Goal: Task Accomplishment & Management: Complete application form

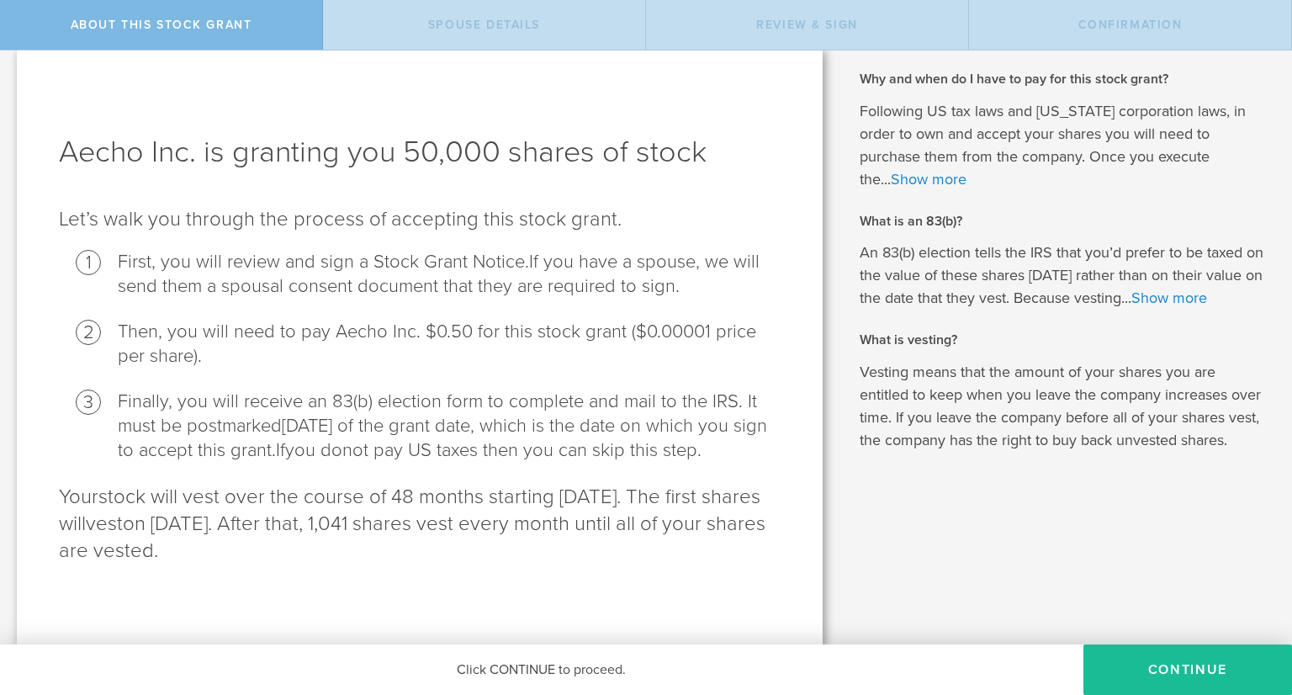
scroll to position [43, 0]
click at [1173, 672] on button "CONTINUE" at bounding box center [1187, 669] width 209 height 50
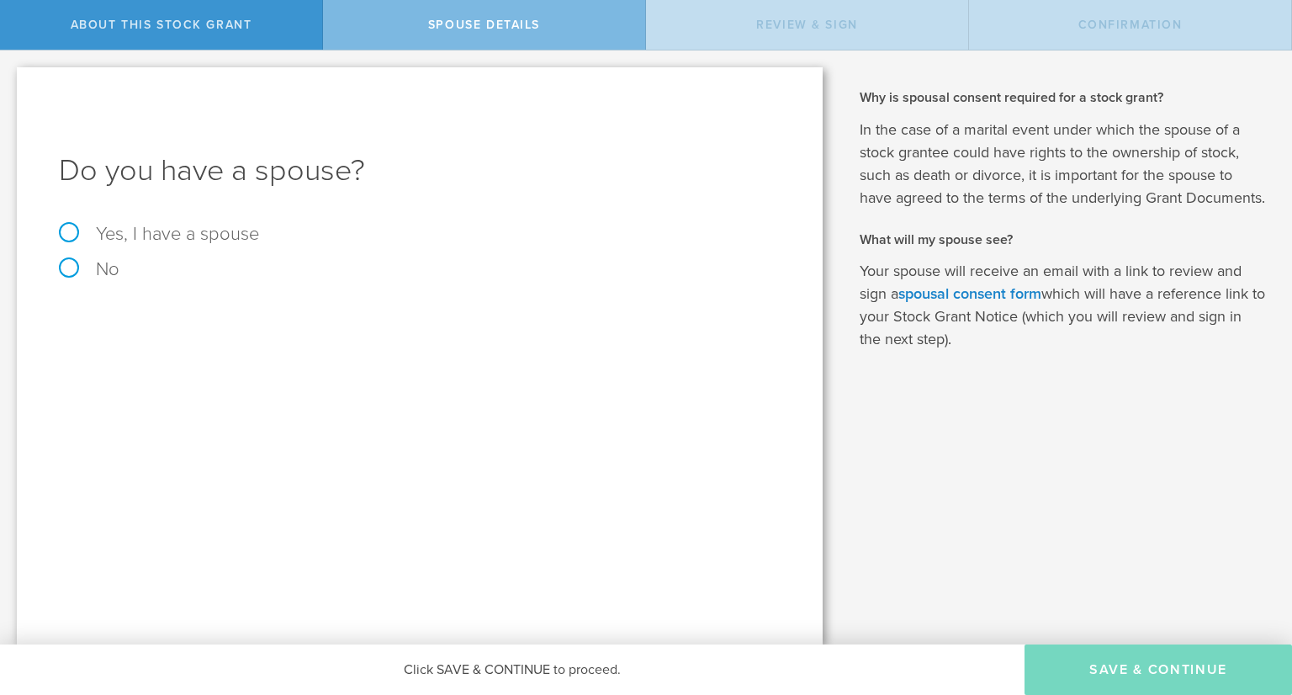
scroll to position [0, 0]
click at [71, 230] on label "Yes, I have a spouse" at bounding box center [419, 234] width 721 height 18
click at [11, 77] on input "Yes, I have a spouse" at bounding box center [5, 63] width 11 height 27
radio input "true"
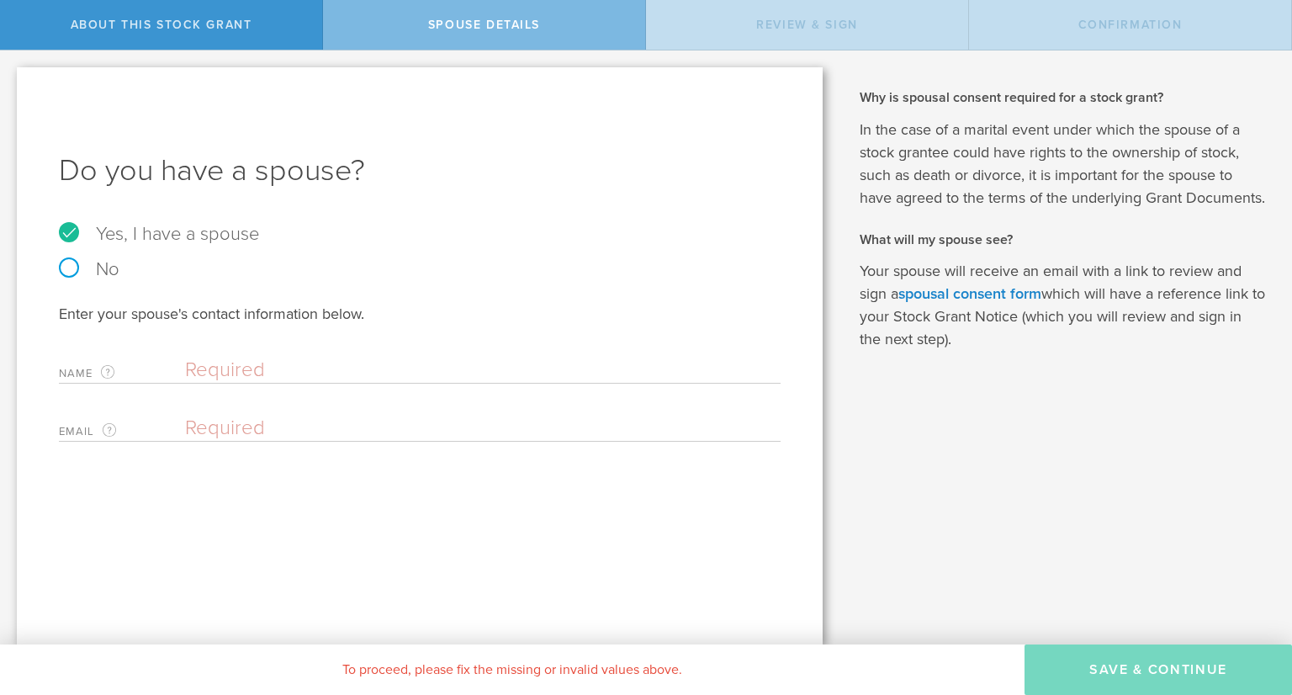
click at [289, 369] on input "text" at bounding box center [478, 369] width 587 height 25
type input "[PERSON_NAME]"
click at [284, 426] on input "email" at bounding box center [478, 427] width 587 height 25
paste input "[PERSON_NAME] [PERSON_NAME]"
type input "E"
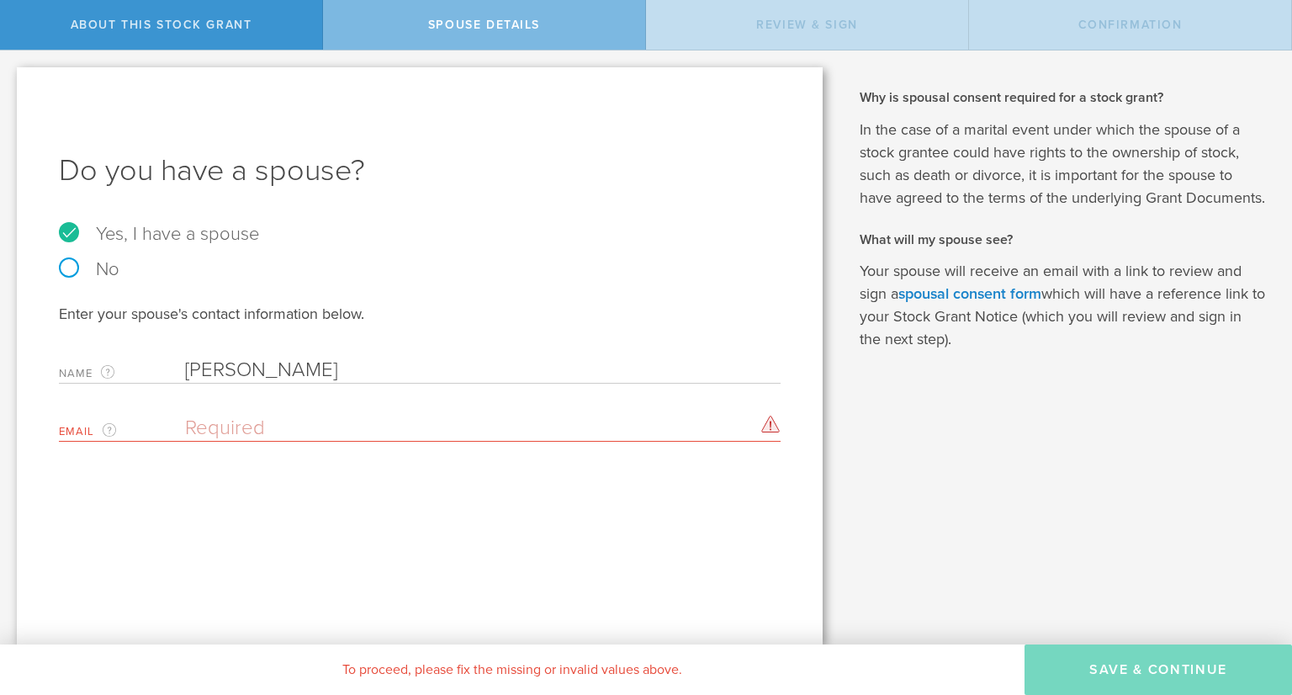
paste input "'[PERSON_NAME] [US_STATE]' <[EMAIL_ADDRESS][DOMAIN_NAME]>"
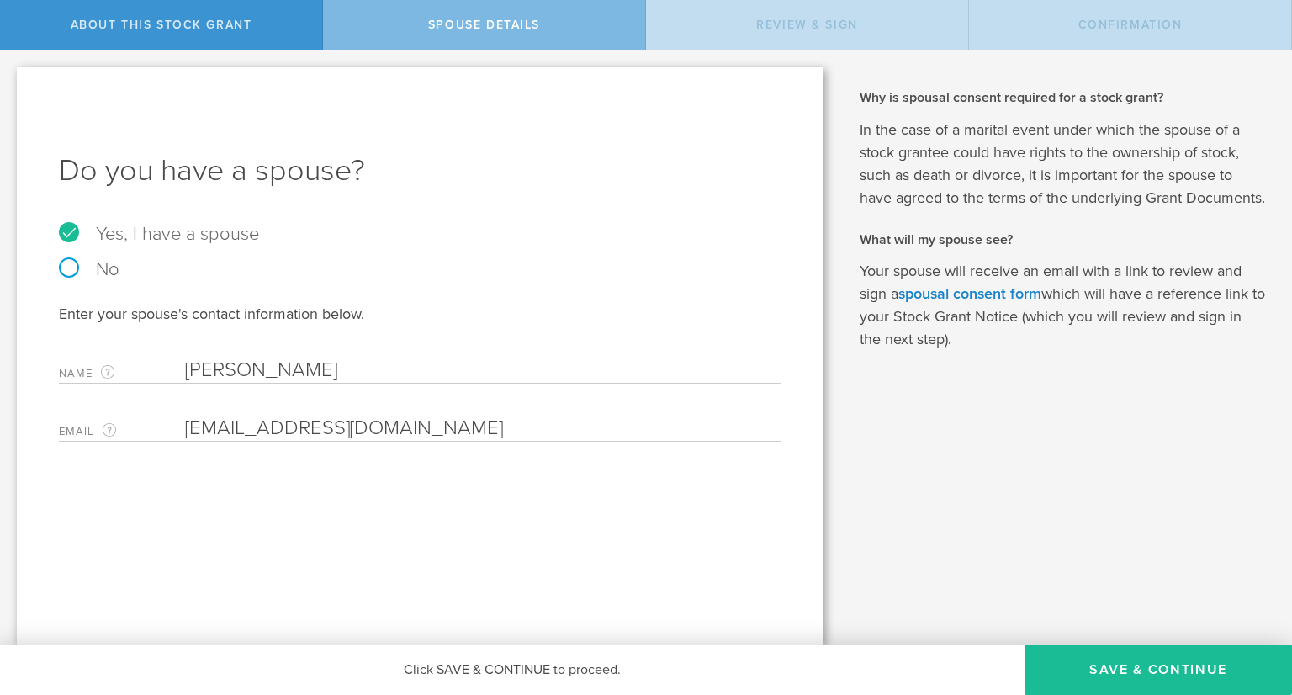
type input "[EMAIL_ADDRESS][DOMAIN_NAME]"
click at [498, 270] on label "No" at bounding box center [419, 269] width 721 height 18
click at [11, 77] on input "No" at bounding box center [5, 63] width 11 height 27
radio input "true"
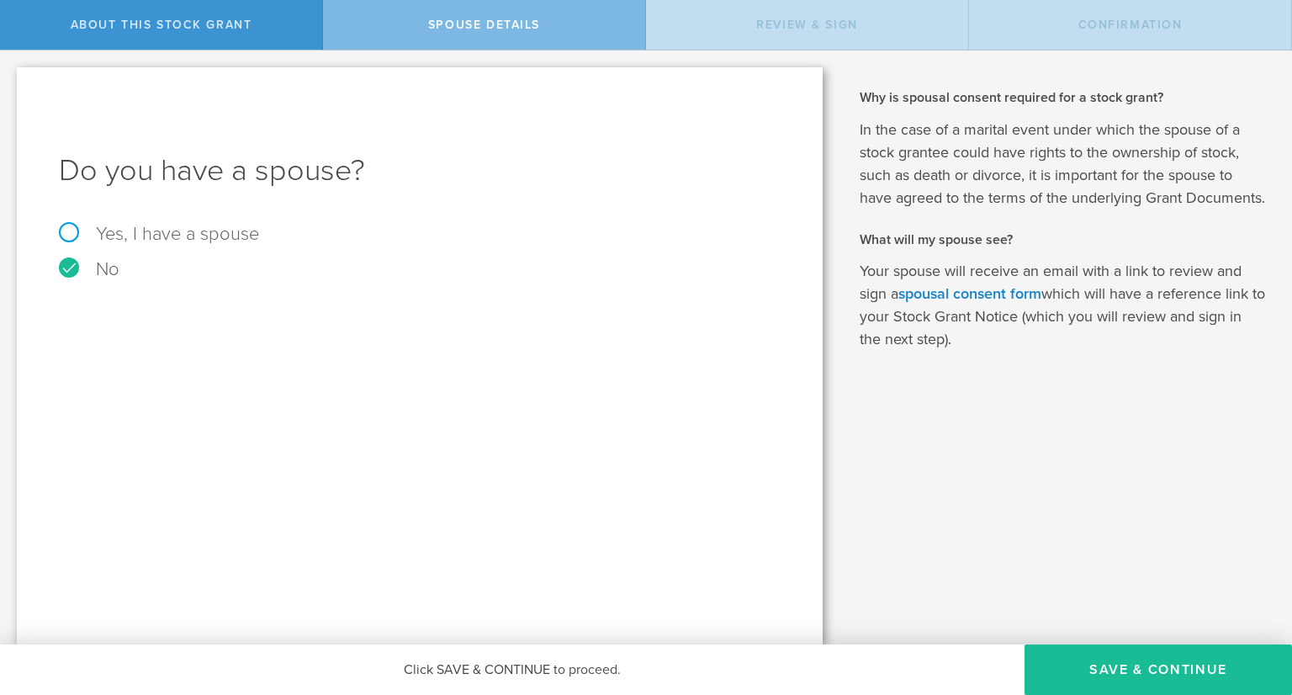
click at [72, 233] on label "Yes, I have a spouse" at bounding box center [419, 234] width 721 height 18
click at [11, 77] on input "Yes, I have a spouse" at bounding box center [5, 63] width 11 height 27
radio input "true"
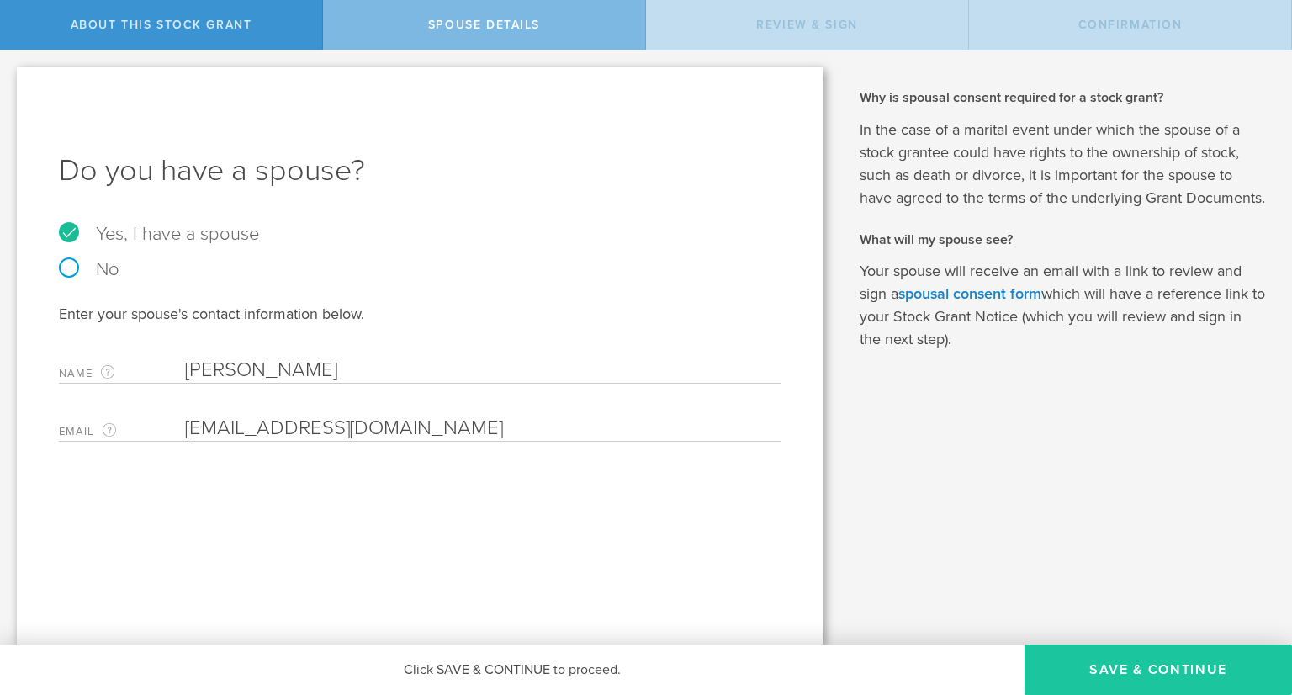
click at [1199, 677] on button "Save & Continue" at bounding box center [1157, 669] width 267 height 50
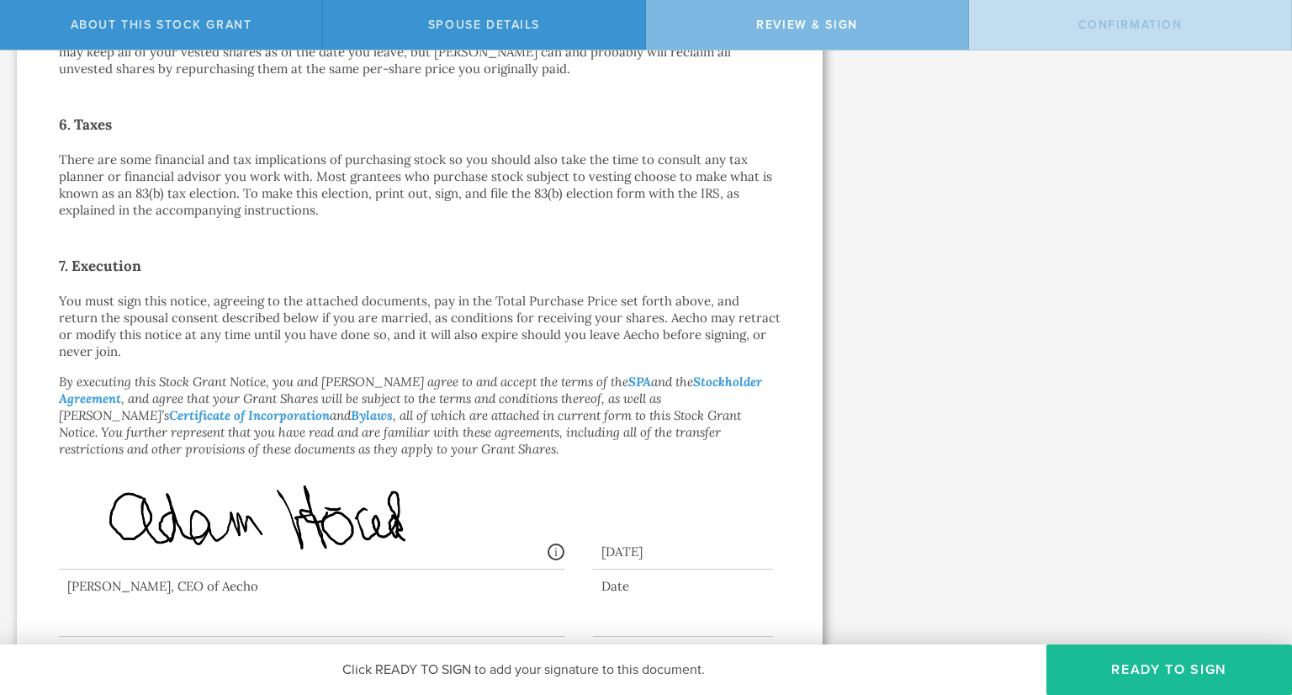
scroll to position [1186, 0]
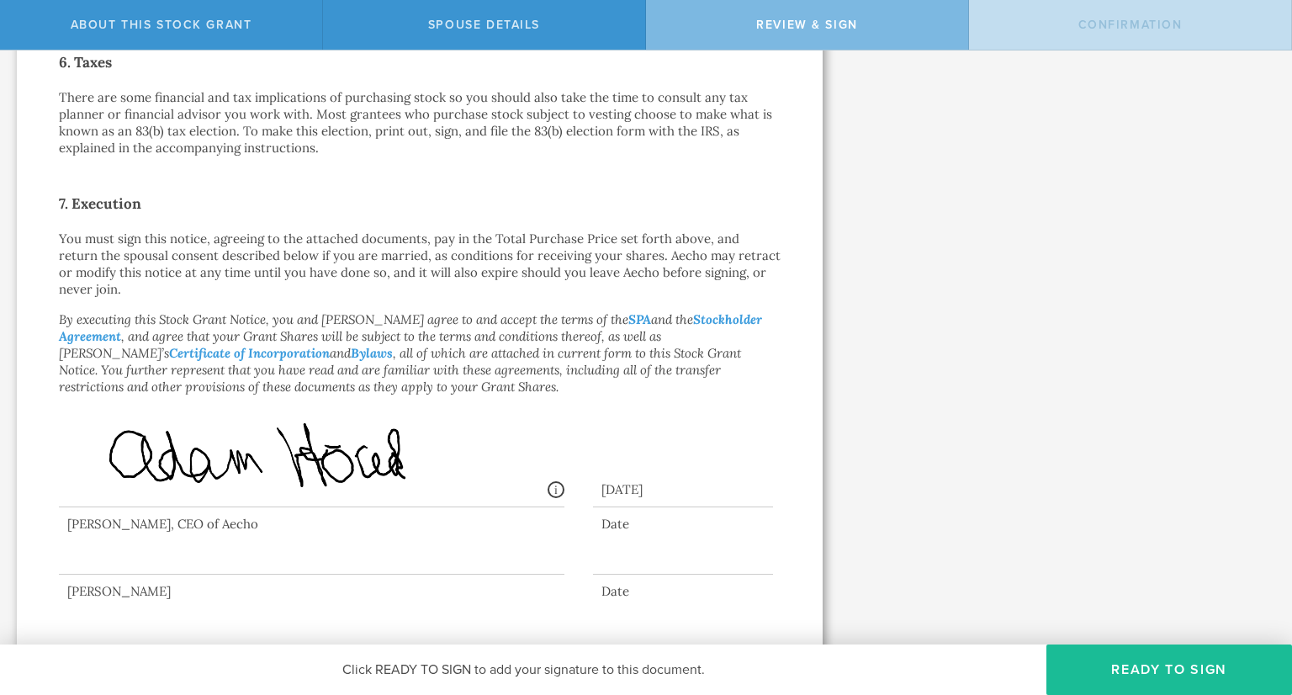
click at [358, 533] on div at bounding box center [311, 540] width 505 height 67
click at [1124, 684] on button "Ready to Sign" at bounding box center [1169, 669] width 246 height 50
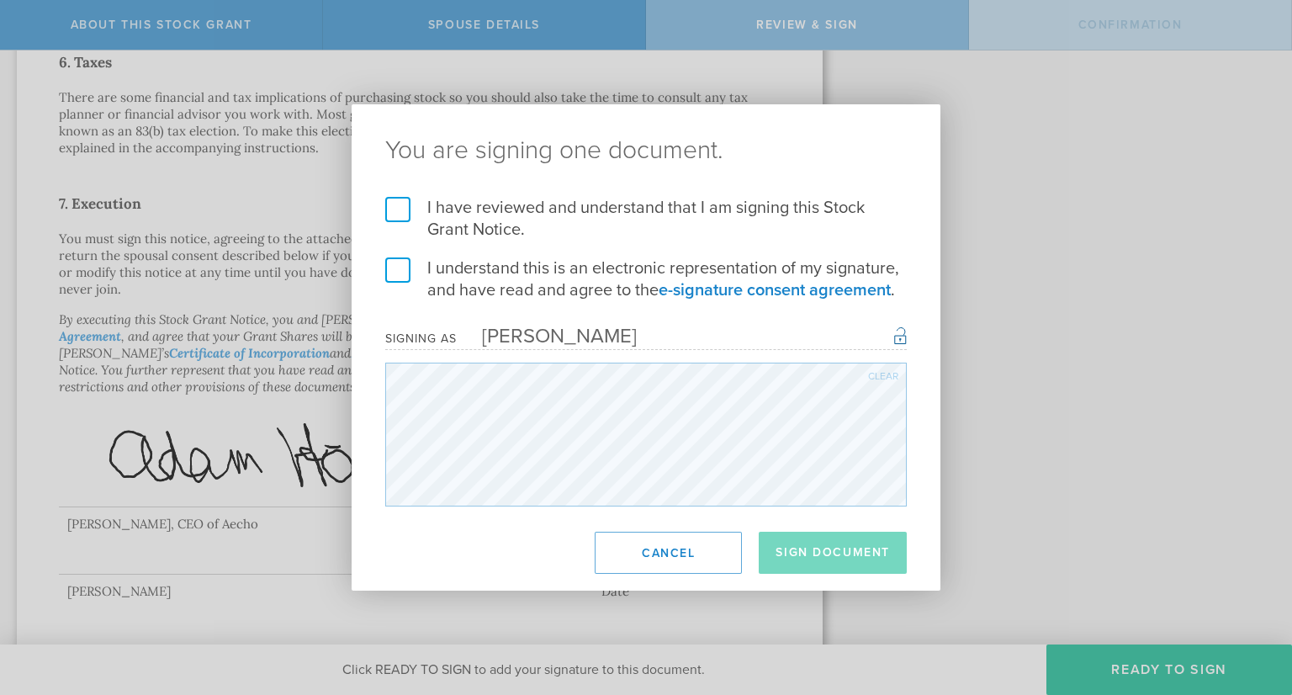
click at [385, 210] on label "I have reviewed and understand that I am signing this Stock Grant Notice." at bounding box center [645, 219] width 521 height 44
click at [0, 0] on input "I have reviewed and understand that I am signing this Stock Grant Notice." at bounding box center [0, 0] width 0 height 0
click at [400, 278] on label "I understand this is an electronic representation of my signature, and have rea…" at bounding box center [645, 279] width 521 height 44
click at [0, 0] on input "I understand this is an electronic representation of my signature, and have rea…" at bounding box center [0, 0] width 0 height 0
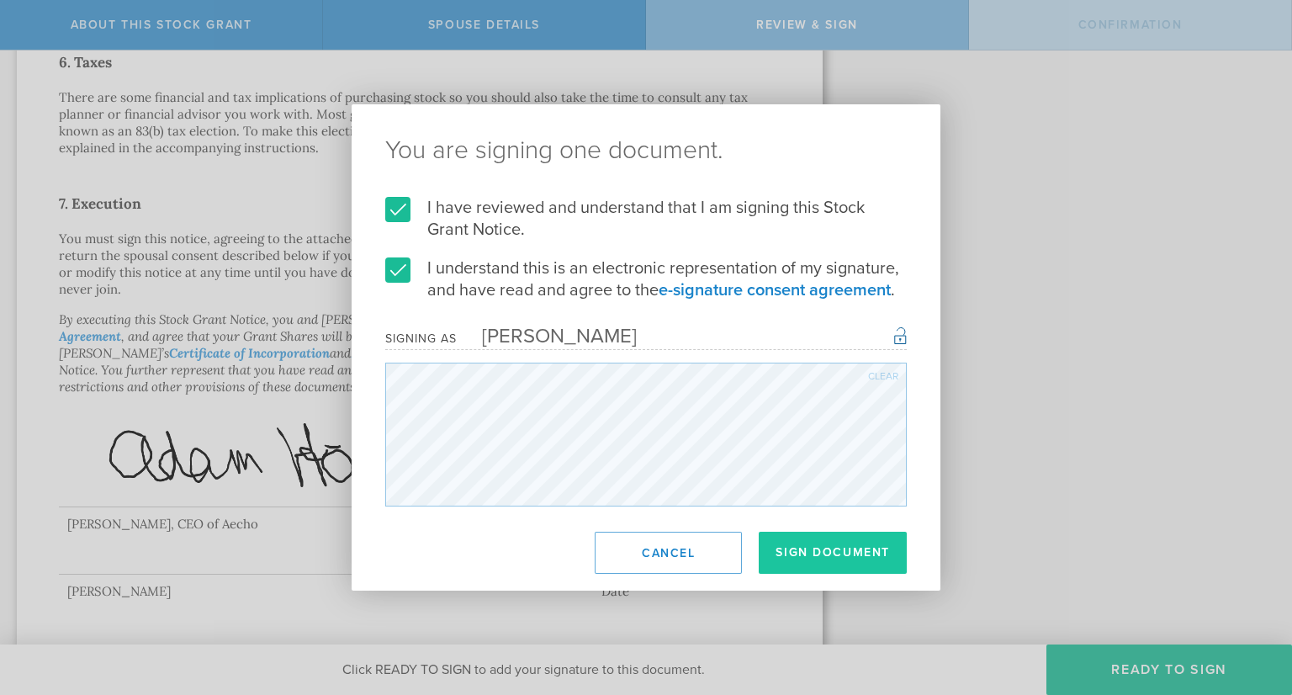
click at [874, 563] on button "Sign Document" at bounding box center [832, 552] width 148 height 42
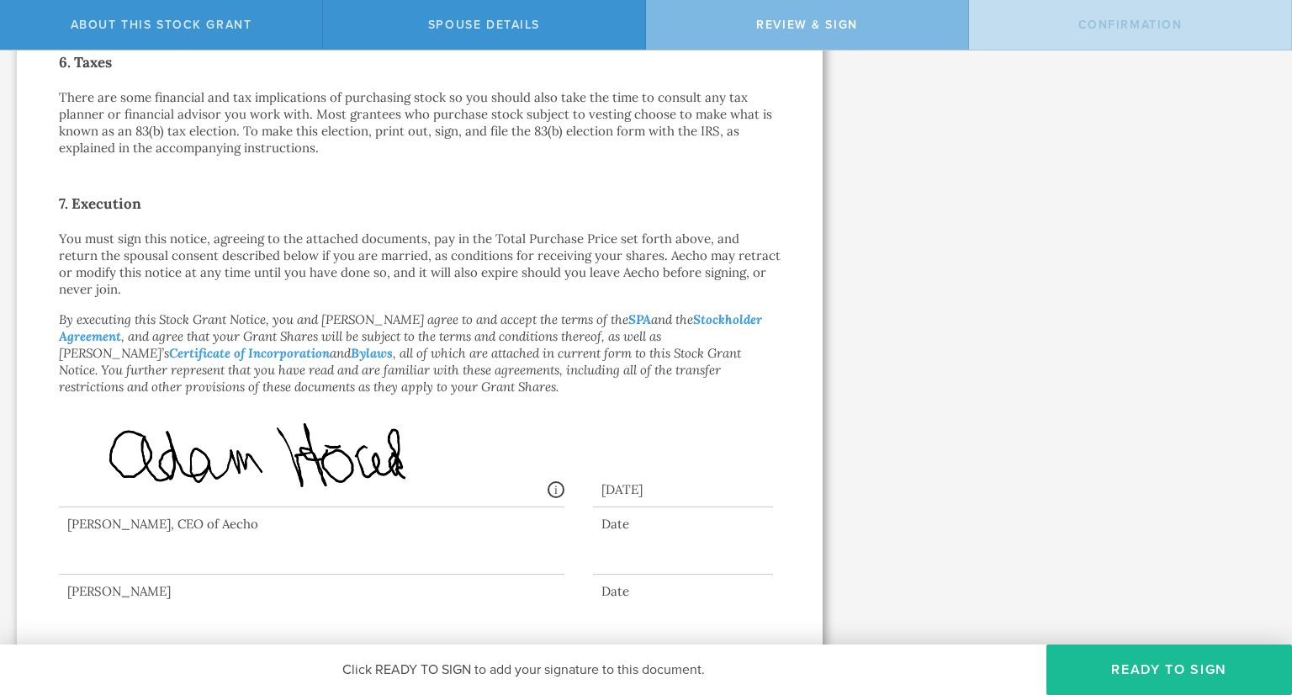
scroll to position [0, 0]
